Goal: Use online tool/utility: Utilize a website feature to perform a specific function

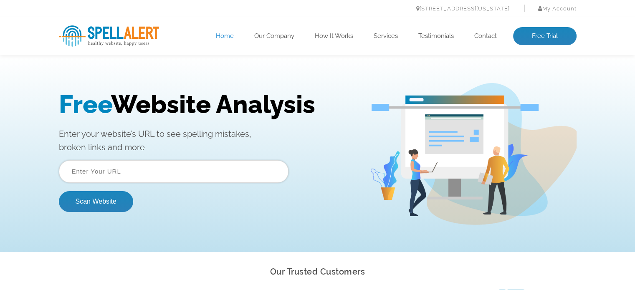
click at [109, 170] on input "text" at bounding box center [174, 171] width 230 height 23
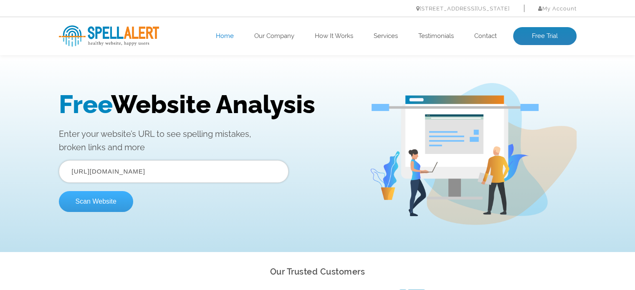
click at [104, 203] on button "Scan Website" at bounding box center [96, 201] width 74 height 21
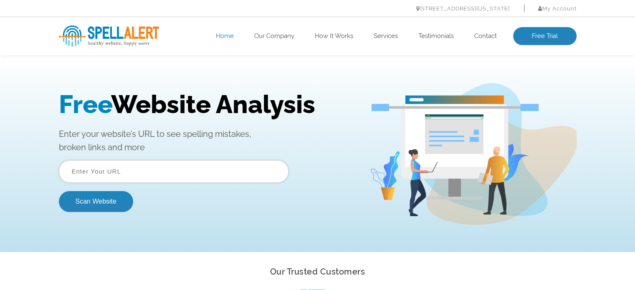
click at [198, 174] on input "text" at bounding box center [174, 171] width 230 height 23
paste input "[DOMAIN_NAME]"
type input "[DOMAIN_NAME]"
drag, startPoint x: 198, startPoint y: 174, endPoint x: 0, endPoint y: 212, distance: 201.2
click at [0, 212] on div "Free Website Analysis Enter your website’s URL to see spelling mistakes, broken…" at bounding box center [317, 154] width 635 height 196
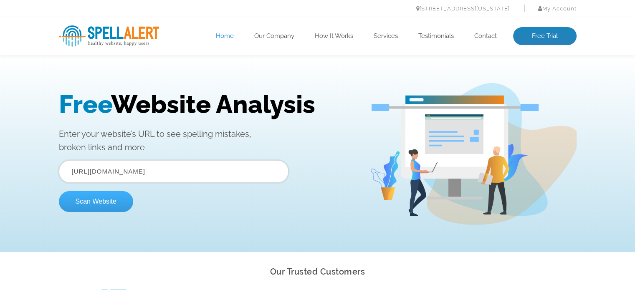
type input "[URL][DOMAIN_NAME]"
click at [69, 206] on button "Scan Website" at bounding box center [96, 201] width 74 height 21
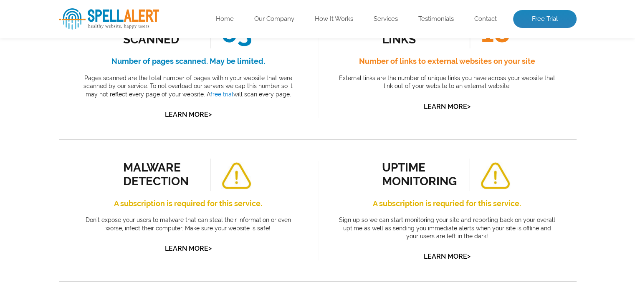
scroll to position [230, 0]
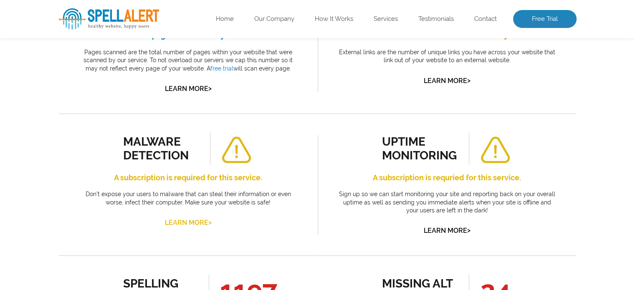
click at [201, 220] on link "Learn More >" at bounding box center [188, 223] width 47 height 8
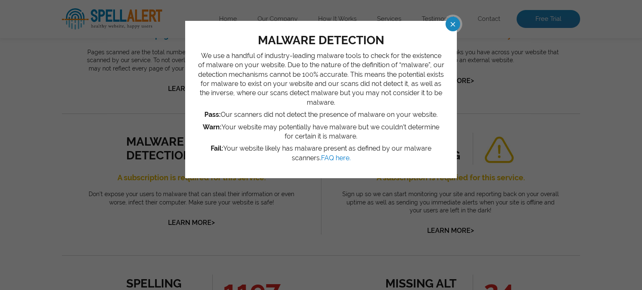
click at [447, 20] on span at bounding box center [445, 24] width 15 height 15
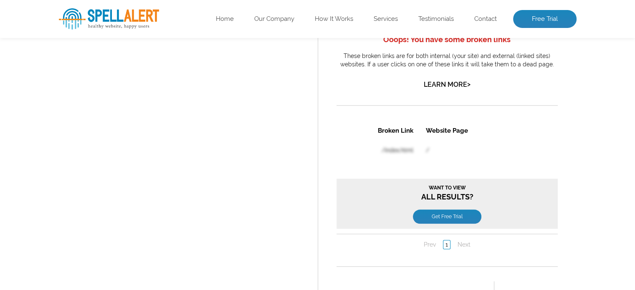
scroll to position [0, 0]
